Goal: Task Accomplishment & Management: Manage account settings

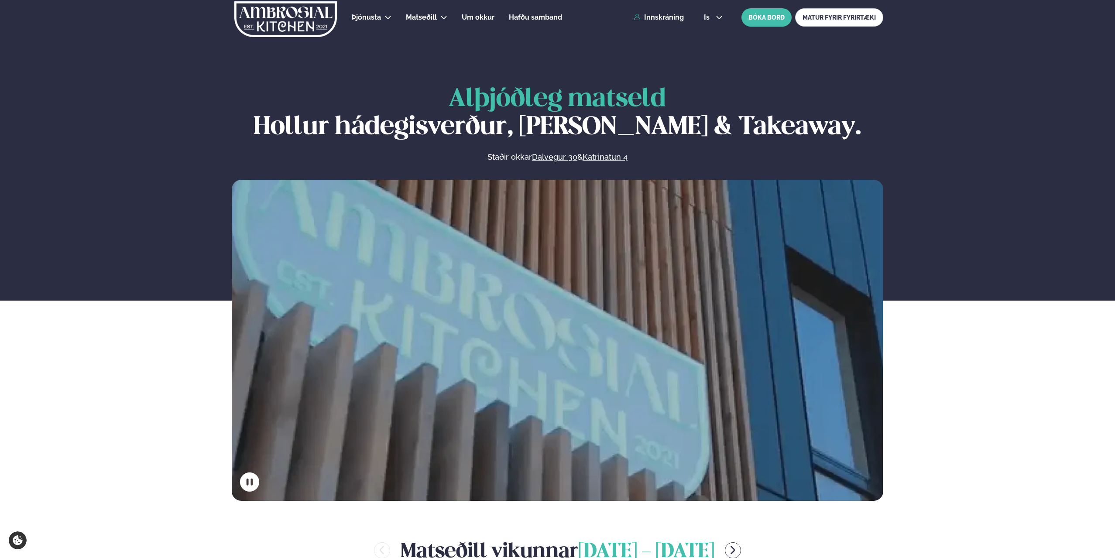
click at [671, 19] on link "Innskráning" at bounding box center [659, 18] width 50 height 8
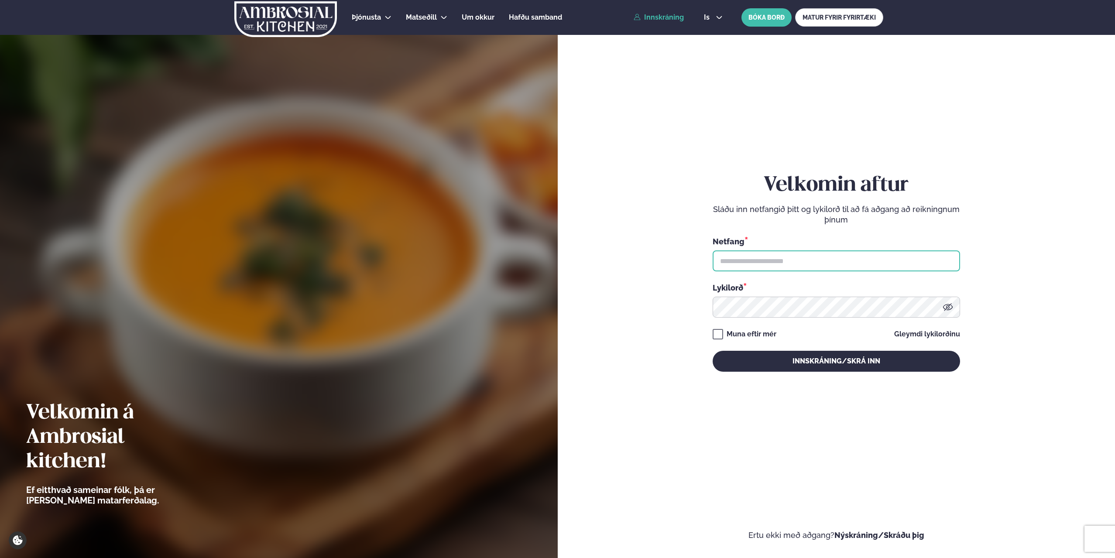
type input "**********"
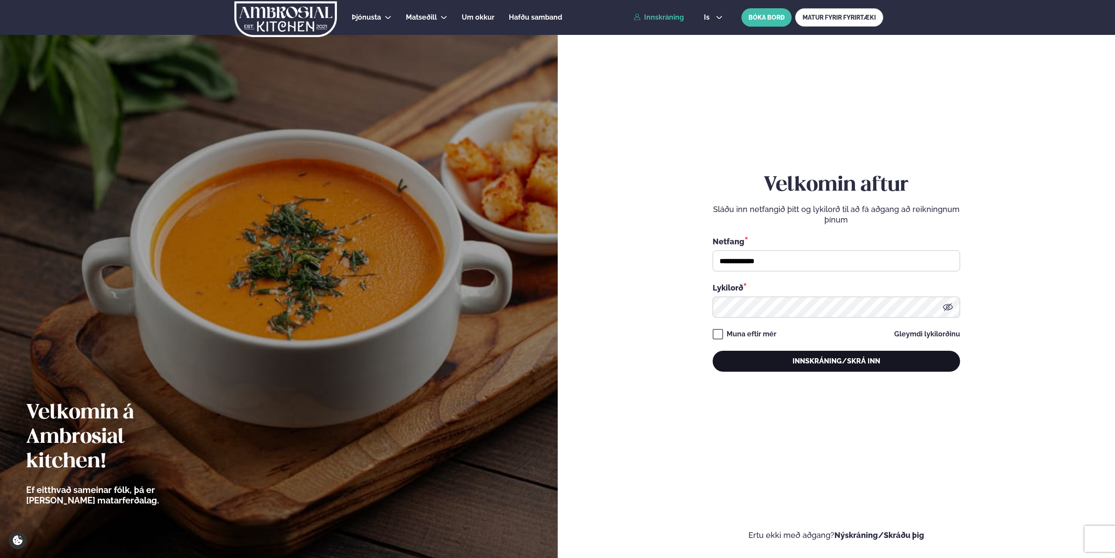
click at [863, 368] on button "Innskráning/Skrá inn" at bounding box center [837, 361] width 248 height 21
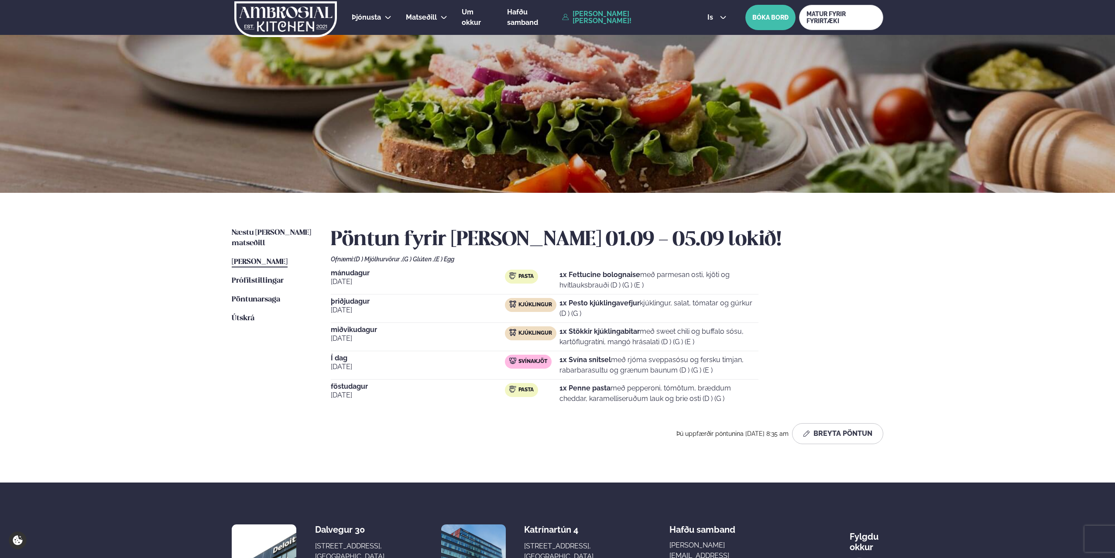
click at [985, 319] on div "Þjónusta Hádegismatur fyrir fyrirtæki Fyrirtækja veitingar Einkapartý Matseðill…" at bounding box center [557, 331] width 1115 height 663
drag, startPoint x: 1014, startPoint y: 286, endPoint x: 1008, endPoint y: 291, distance: 8.0
click at [1013, 286] on div "Þjónusta Hádegismatur fyrir fyrirtæki Fyrirtækja veitingar Einkapartý Matseðill…" at bounding box center [557, 331] width 1115 height 663
click at [981, 263] on div "Þjónusta Hádegismatur fyrir fyrirtæki Fyrirtækja veitingar Einkapartý Matseðill…" at bounding box center [557, 331] width 1115 height 663
click at [905, 264] on div "Næstu [PERSON_NAME] matseðill Næsta vika [PERSON_NAME] matseðill [PERSON_NAME] …" at bounding box center [558, 338] width 704 height 290
